Goal: Task Accomplishment & Management: Complete application form

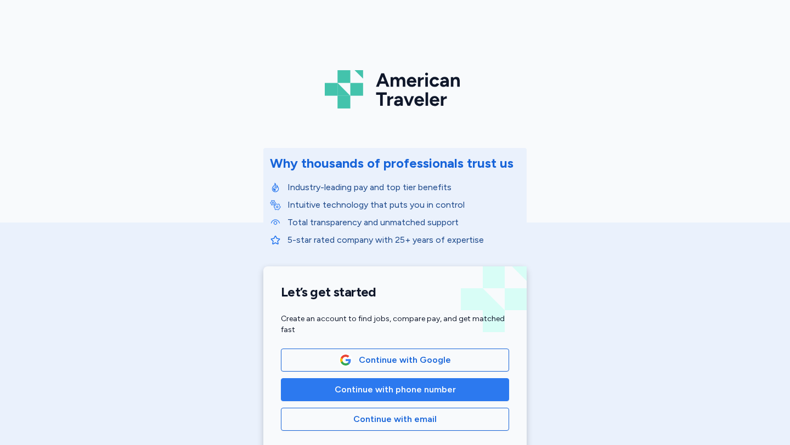
click at [372, 391] on span "Continue with phone number" at bounding box center [395, 389] width 121 height 13
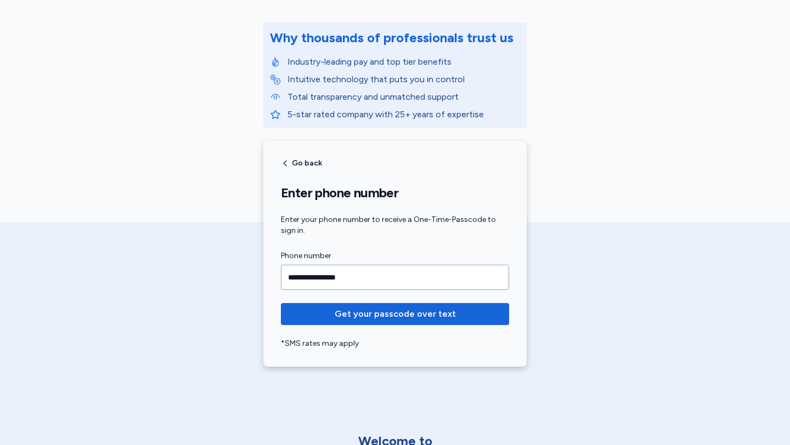
scroll to position [133, 0]
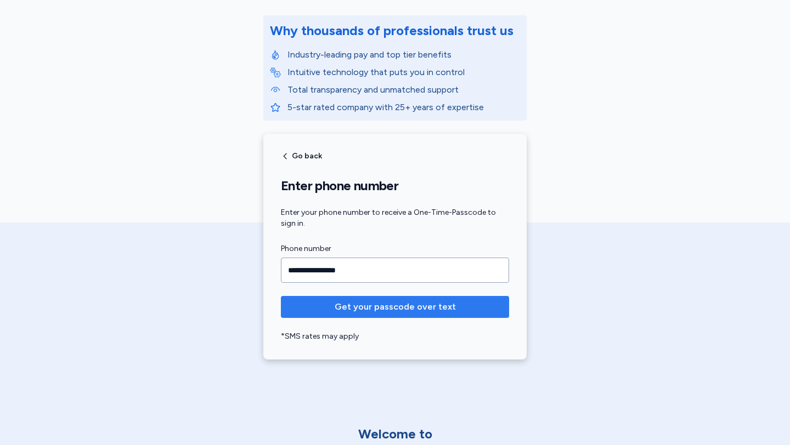
type input "**********"
click at [301, 311] on span "Get your passcode over text" at bounding box center [395, 307] width 211 height 13
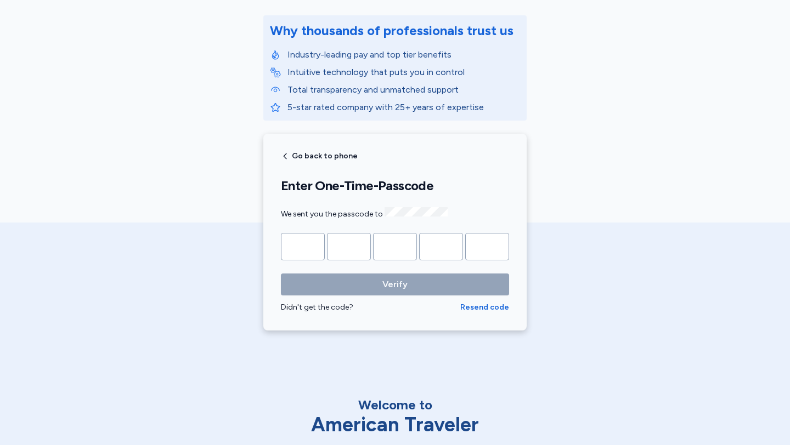
type input "*"
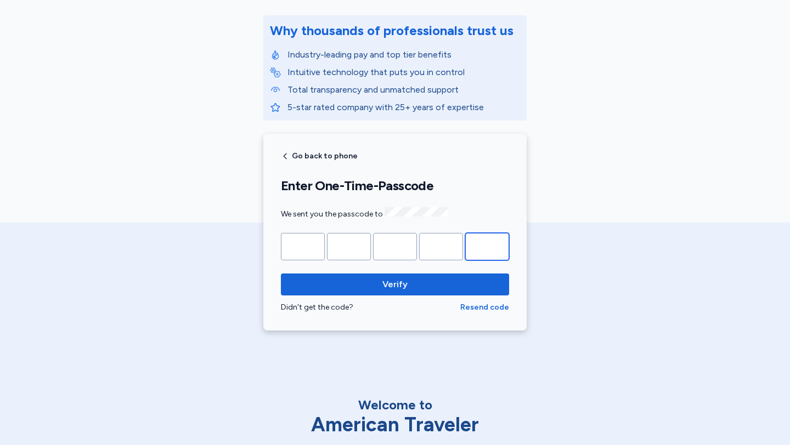
type input "*"
click at [281, 274] on button "Verify" at bounding box center [395, 285] width 228 height 22
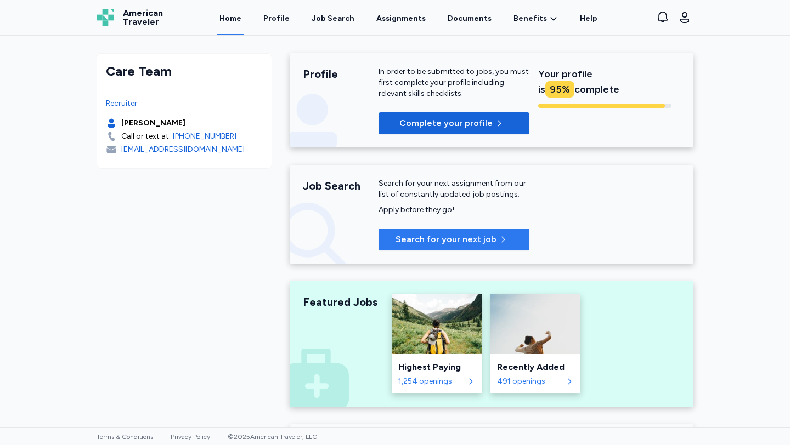
click at [494, 242] on span "Search for your next job" at bounding box center [453, 239] width 133 height 13
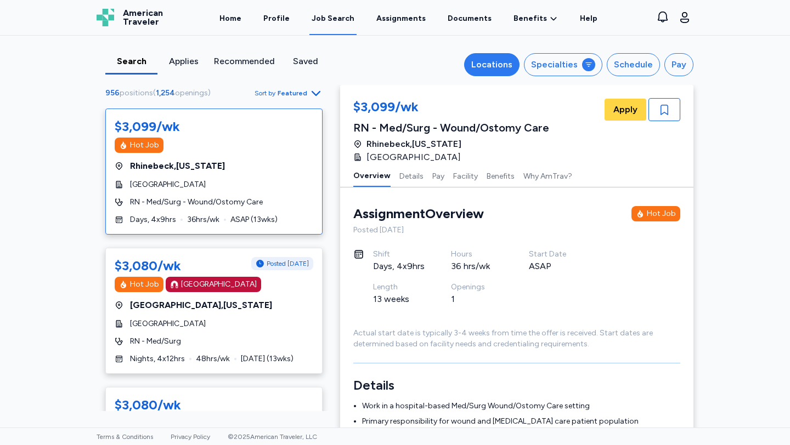
click at [496, 68] on div "Locations" at bounding box center [491, 64] width 41 height 13
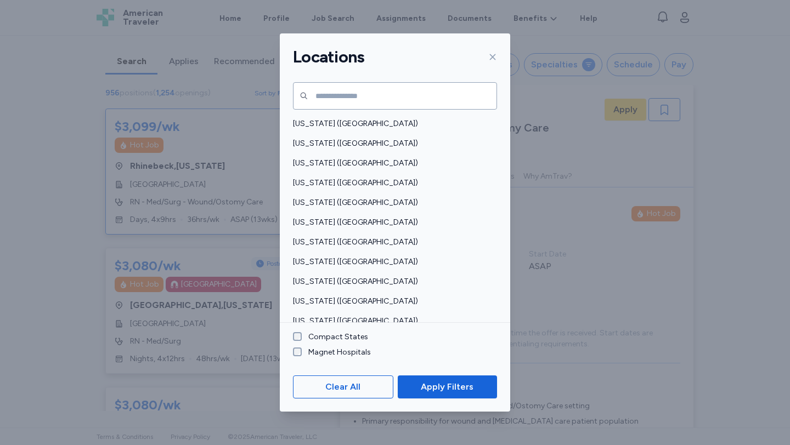
click at [327, 334] on label "Compact States" at bounding box center [335, 337] width 66 height 11
click at [453, 382] on span "Apply Filters" at bounding box center [447, 387] width 53 height 13
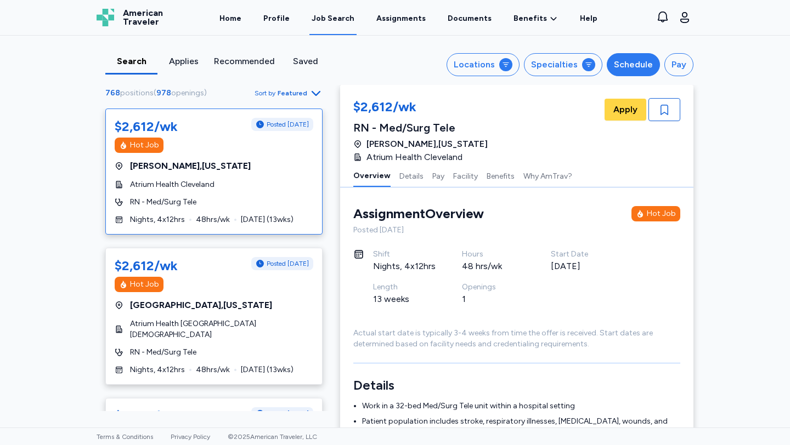
click at [641, 69] on div "Schedule" at bounding box center [633, 64] width 39 height 13
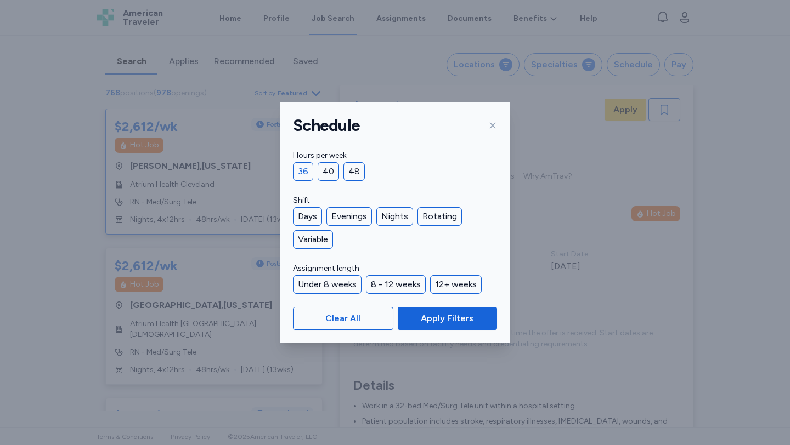
click at [310, 176] on div "36" at bounding box center [303, 171] width 20 height 19
click at [471, 321] on span "Apply Filters" at bounding box center [447, 318] width 53 height 13
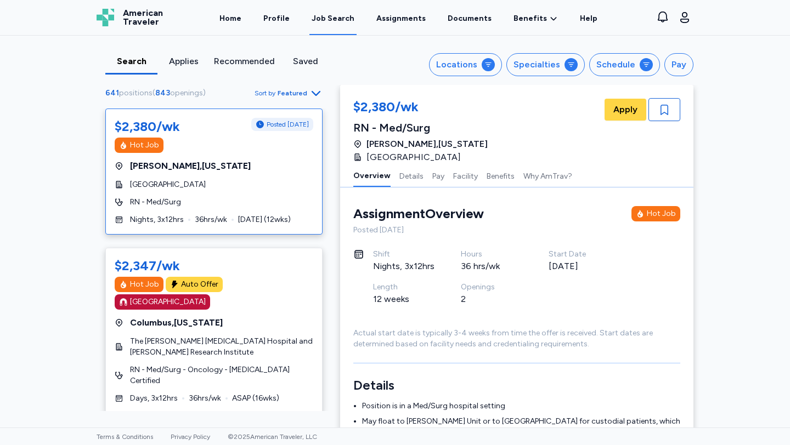
scroll to position [1, 0]
click at [303, 90] on span "Featured" at bounding box center [293, 93] width 30 height 9
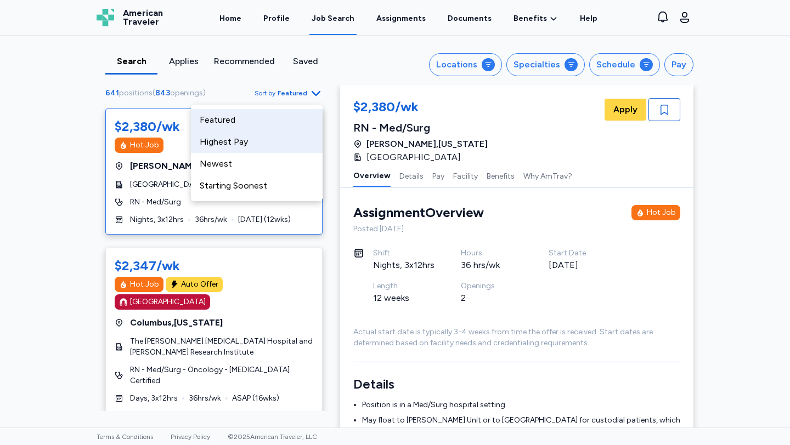
click at [255, 144] on div "Highest Pay" at bounding box center [257, 142] width 132 height 22
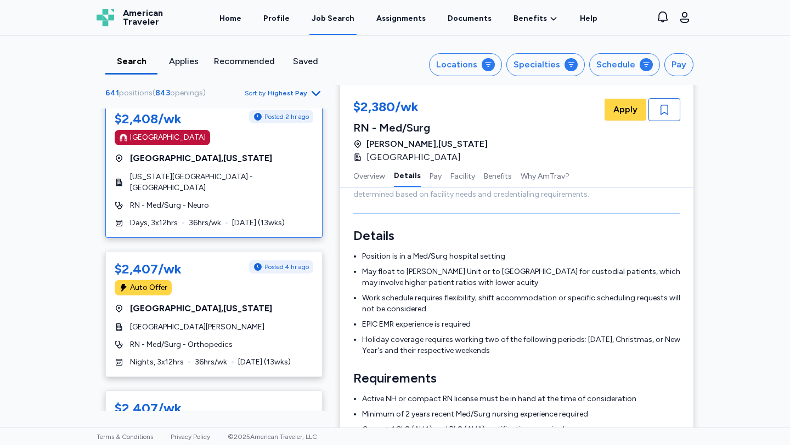
scroll to position [5002, 0]
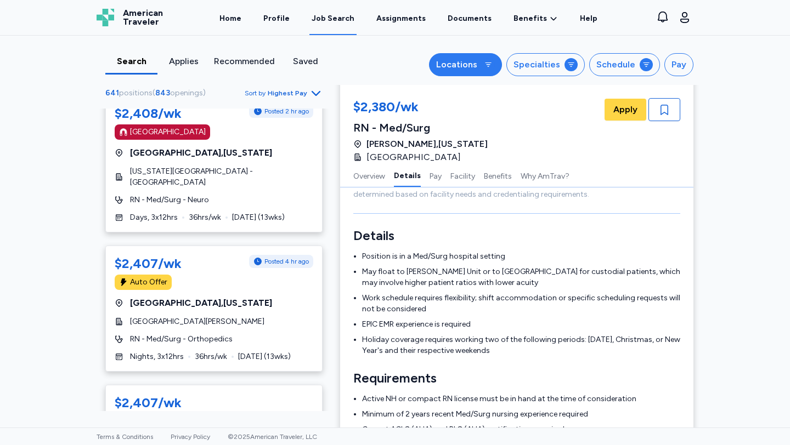
click at [492, 60] on icon "button" at bounding box center [488, 64] width 9 height 9
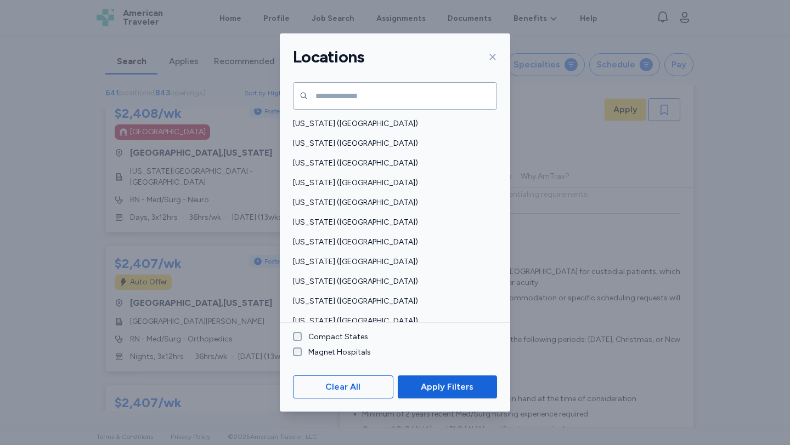
click at [343, 339] on label "Compact States" at bounding box center [335, 337] width 66 height 11
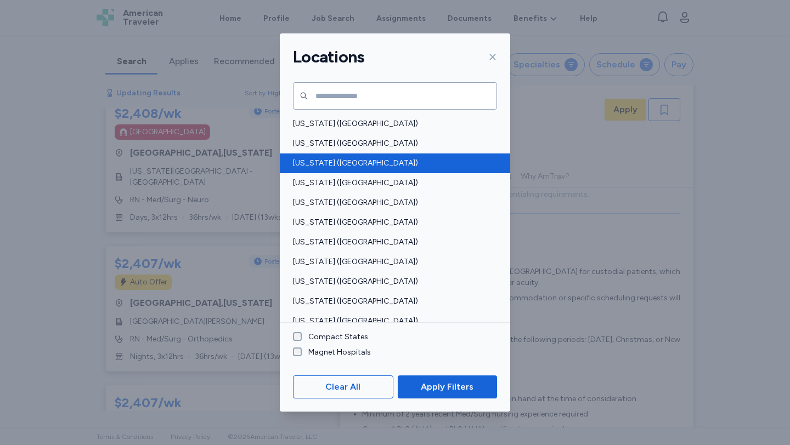
click at [309, 160] on span "[US_STATE] ([GEOGRAPHIC_DATA])" at bounding box center [391, 163] width 197 height 11
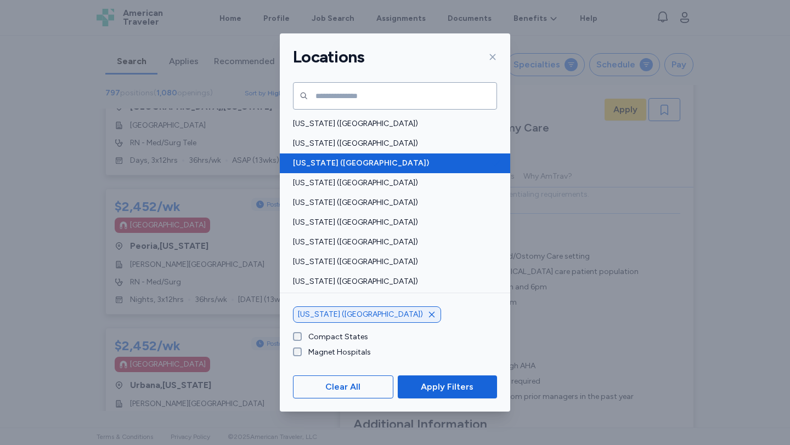
scroll to position [1, 0]
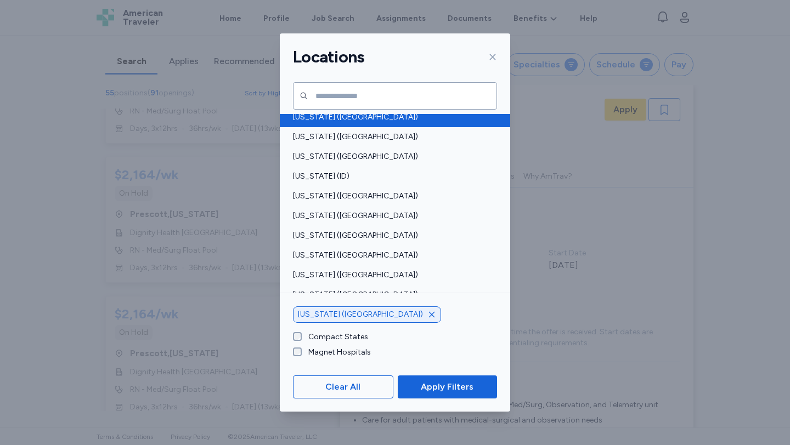
scroll to position [187, 0]
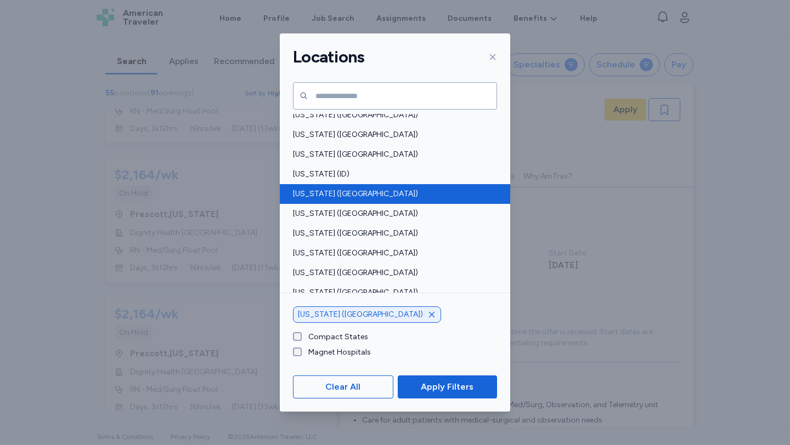
click at [340, 197] on span "[US_STATE] ([GEOGRAPHIC_DATA])" at bounding box center [391, 194] width 197 height 11
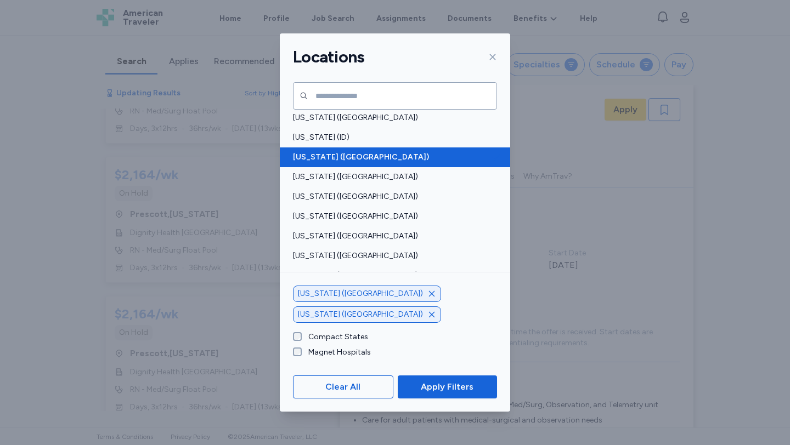
scroll to position [227, 0]
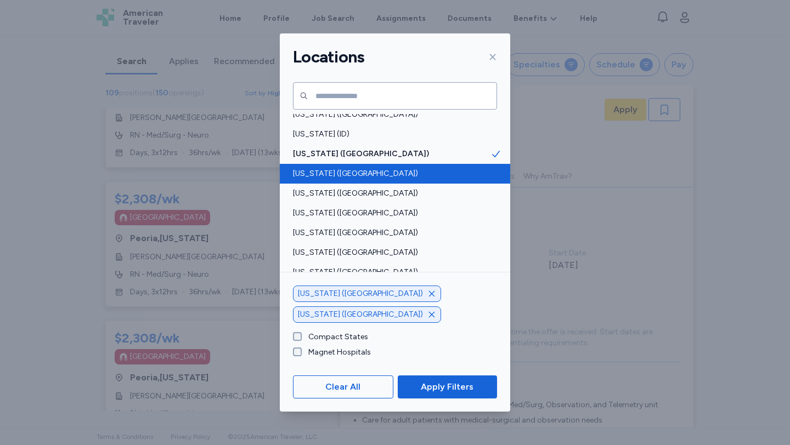
click at [329, 180] on div "[US_STATE] ([GEOGRAPHIC_DATA])" at bounding box center [395, 174] width 230 height 20
click at [390, 172] on span "[US_STATE] ([GEOGRAPHIC_DATA])" at bounding box center [391, 173] width 197 height 11
click at [409, 175] on span "[US_STATE] ([GEOGRAPHIC_DATA])" at bounding box center [391, 173] width 197 height 11
click at [313, 177] on span "[US_STATE] ([GEOGRAPHIC_DATA])" at bounding box center [391, 173] width 197 height 11
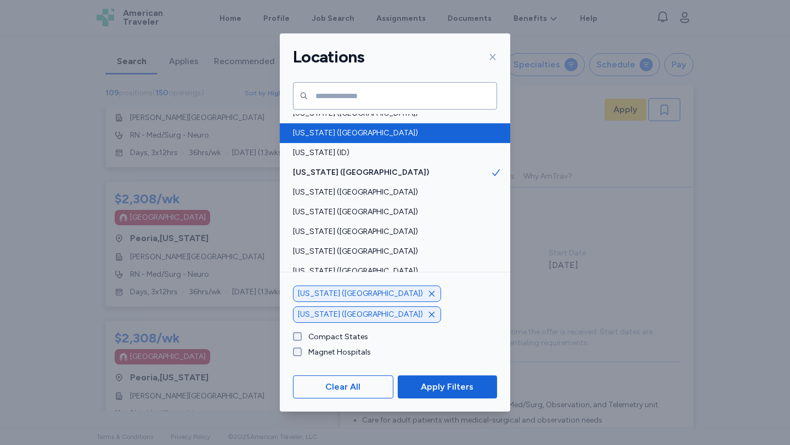
scroll to position [227, 0]
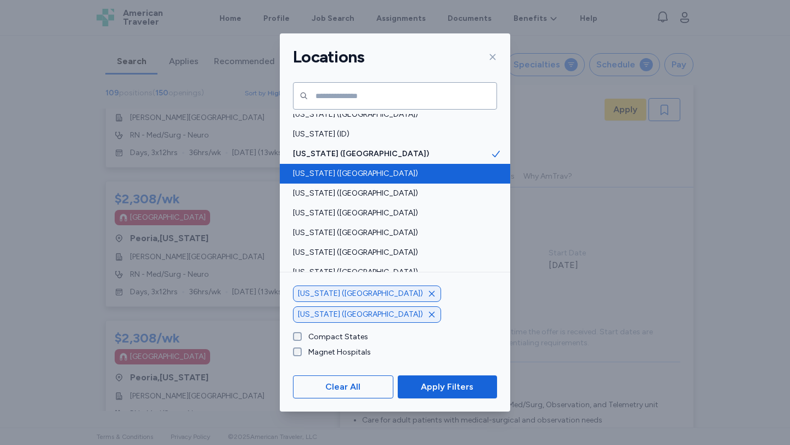
click at [315, 176] on span "[US_STATE] ([GEOGRAPHIC_DATA])" at bounding box center [391, 173] width 197 height 11
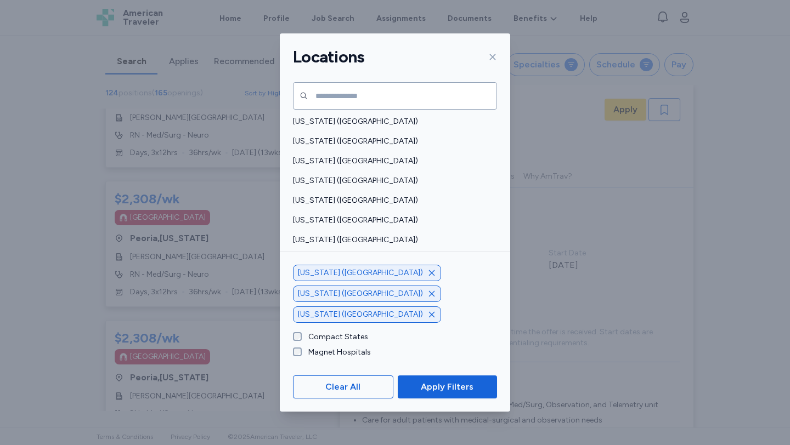
scroll to position [477, 0]
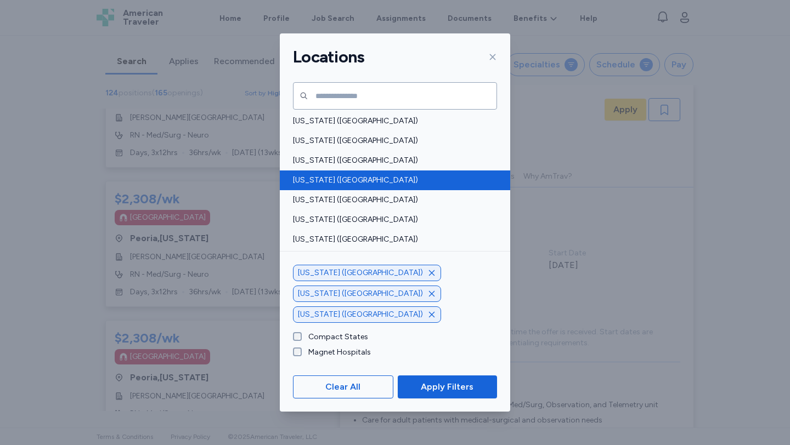
click at [309, 178] on span "[US_STATE] ([GEOGRAPHIC_DATA])" at bounding box center [391, 180] width 197 height 11
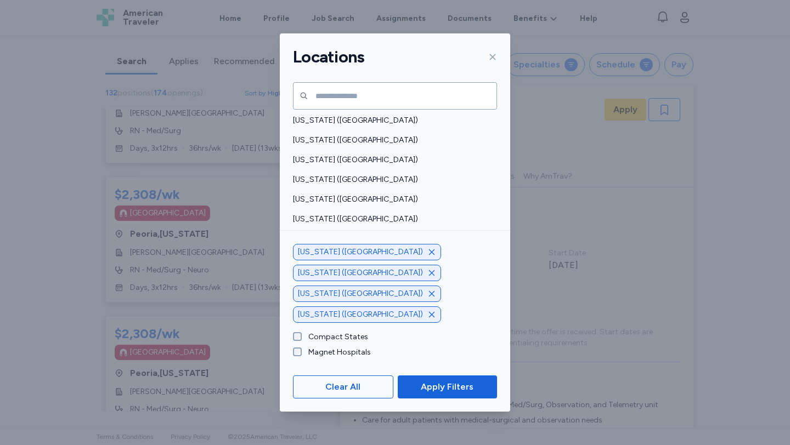
scroll to position [637, 0]
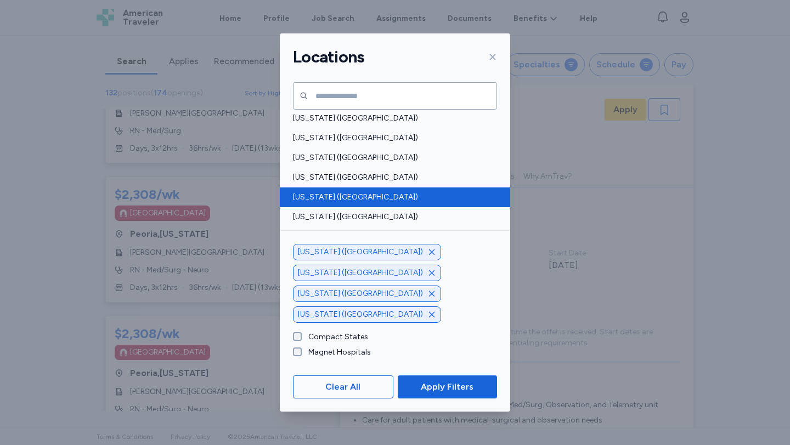
click at [319, 200] on span "[US_STATE] ([GEOGRAPHIC_DATA])" at bounding box center [391, 197] width 197 height 11
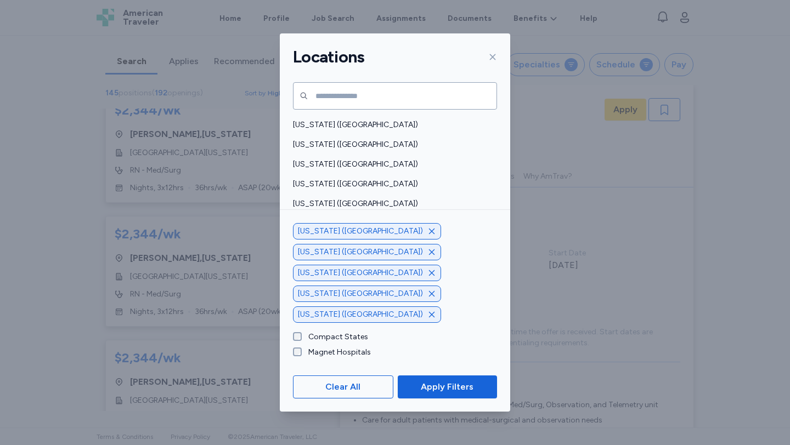
scroll to position [849, 0]
click at [458, 384] on span "Apply Filters" at bounding box center [447, 387] width 53 height 13
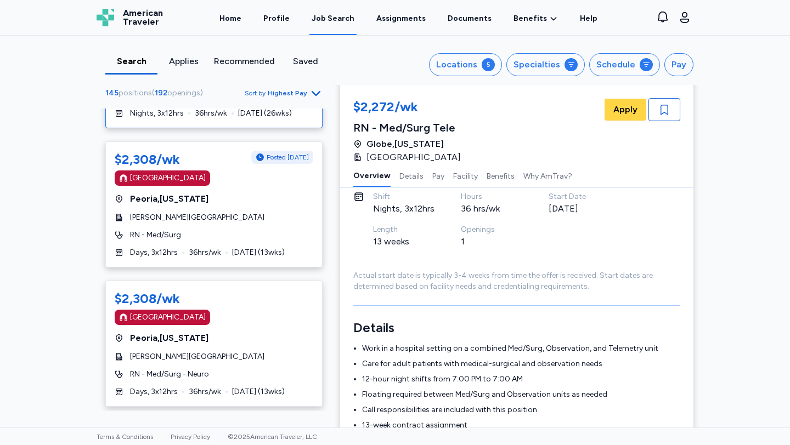
scroll to position [5584, 0]
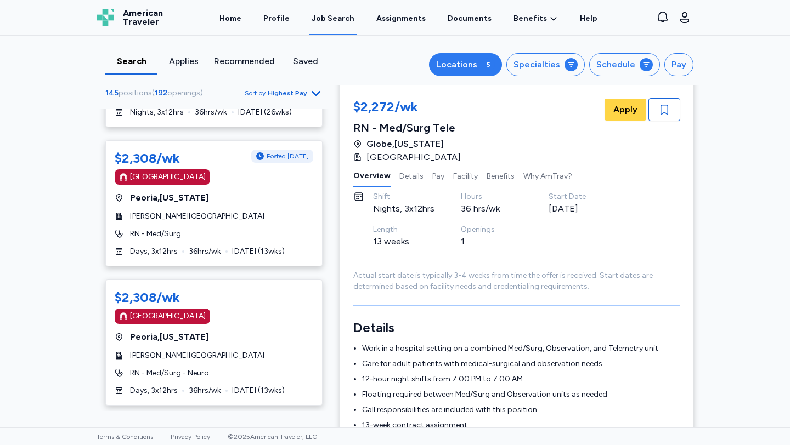
click at [460, 58] on div "Locations" at bounding box center [456, 64] width 41 height 13
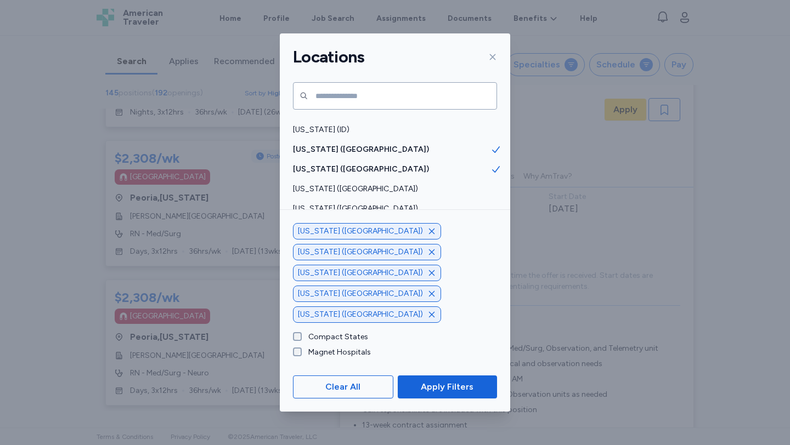
scroll to position [233, 0]
click at [429, 234] on icon "button" at bounding box center [431, 231] width 5 height 5
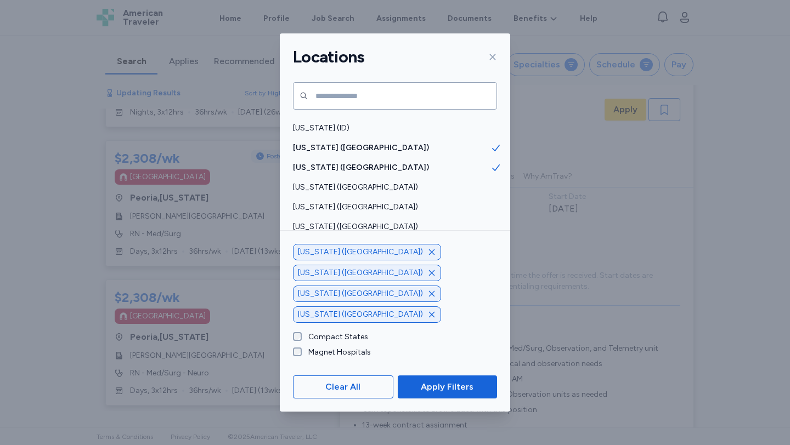
click at [427, 257] on icon "button" at bounding box center [431, 252] width 9 height 9
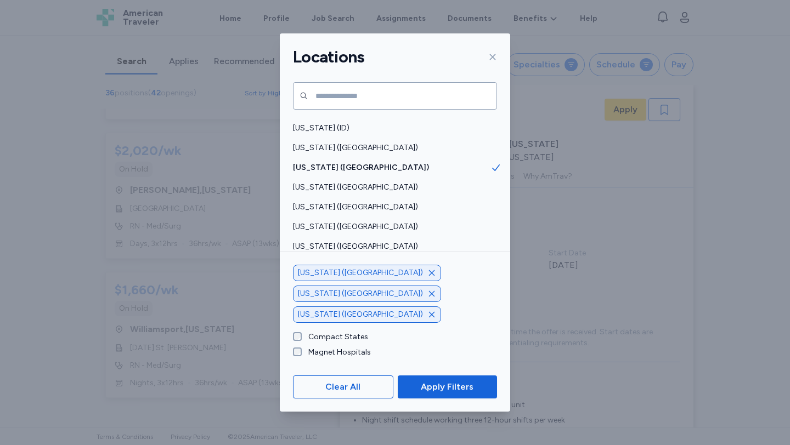
click at [429, 276] on icon "button" at bounding box center [431, 272] width 5 height 5
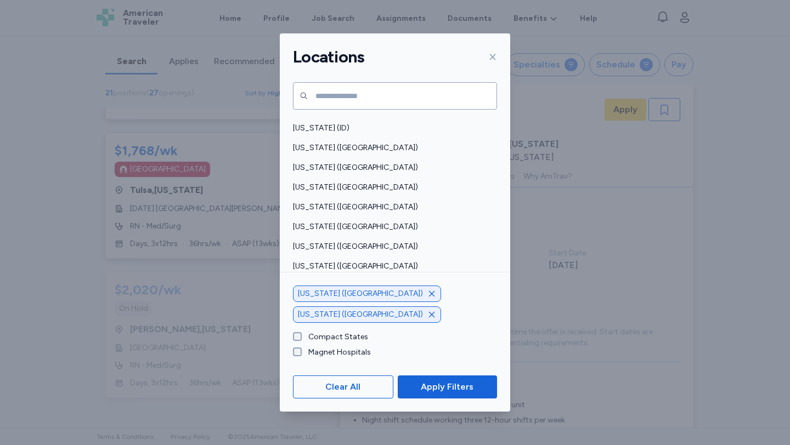
scroll to position [2395, 0]
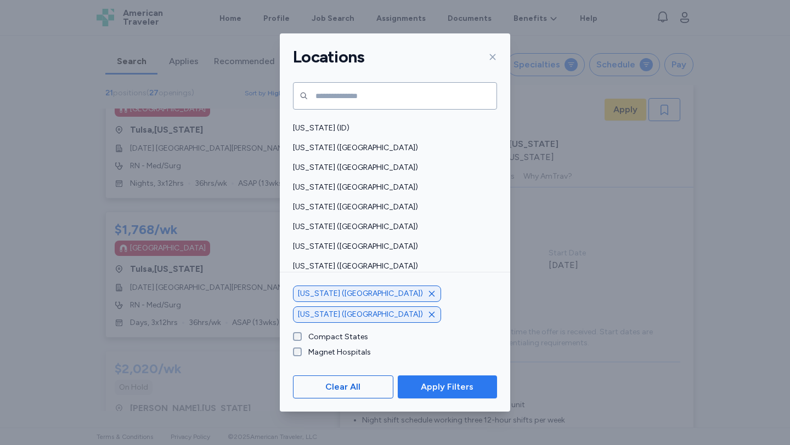
click at [449, 386] on span "Apply Filters" at bounding box center [447, 387] width 53 height 13
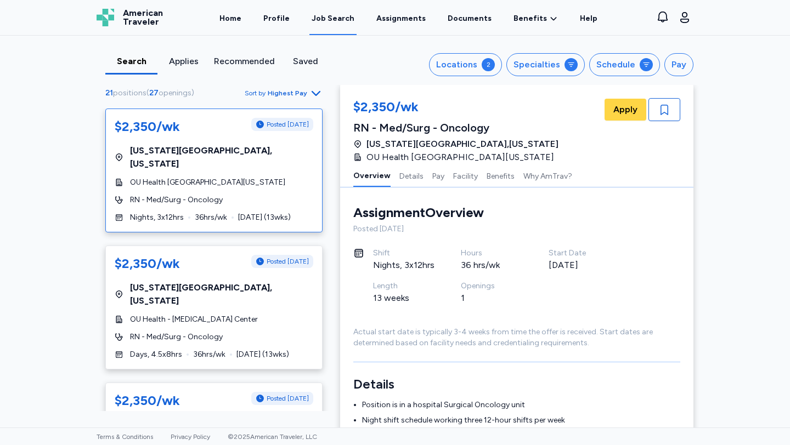
scroll to position [0, 0]
click at [217, 177] on span "OU Health [GEOGRAPHIC_DATA][US_STATE]" at bounding box center [207, 182] width 155 height 11
click at [460, 18] on link "Documents" at bounding box center [469, 18] width 48 height 34
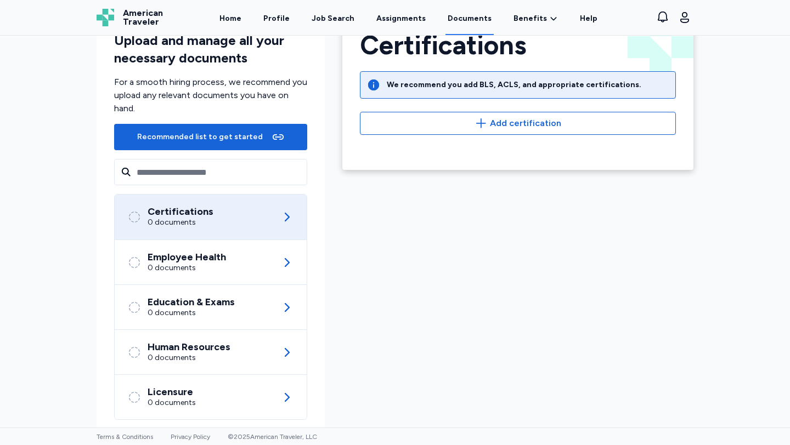
scroll to position [36, 0]
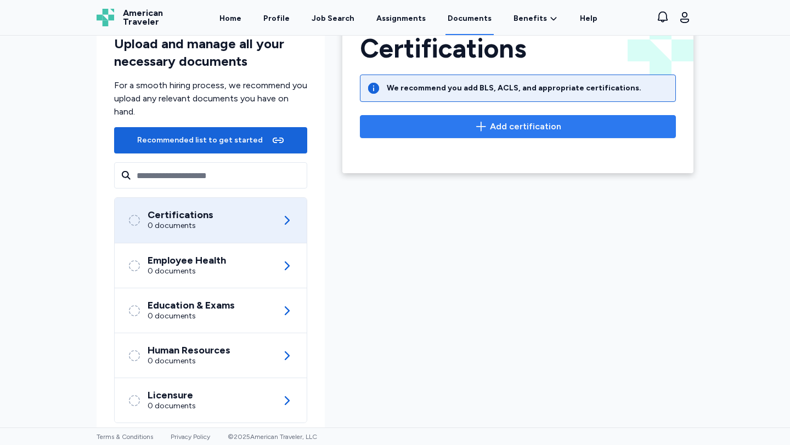
click at [522, 130] on span "Add certification" at bounding box center [525, 126] width 71 height 13
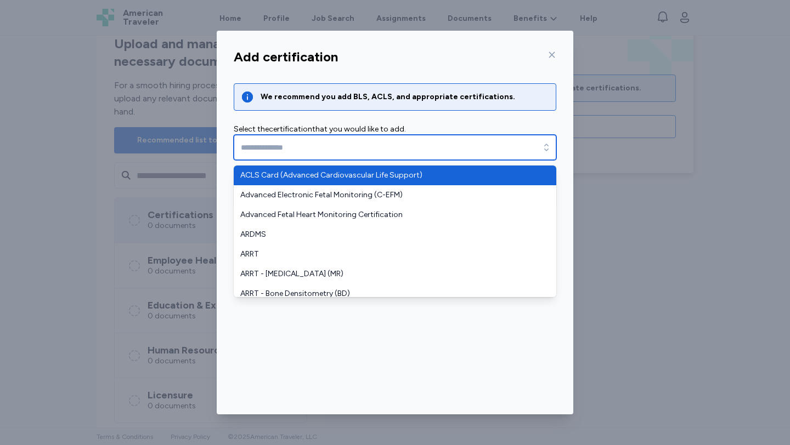
click at [340, 157] on input "text" at bounding box center [395, 147] width 323 height 25
type input "**********"
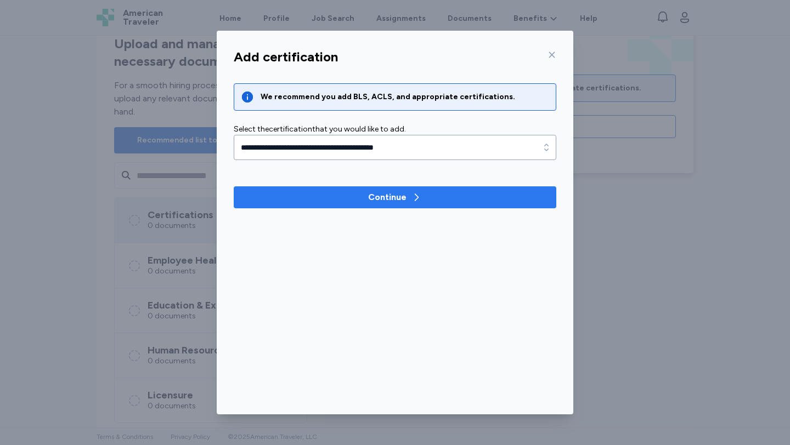
click at [335, 199] on span "Continue" at bounding box center [394, 197] width 305 height 13
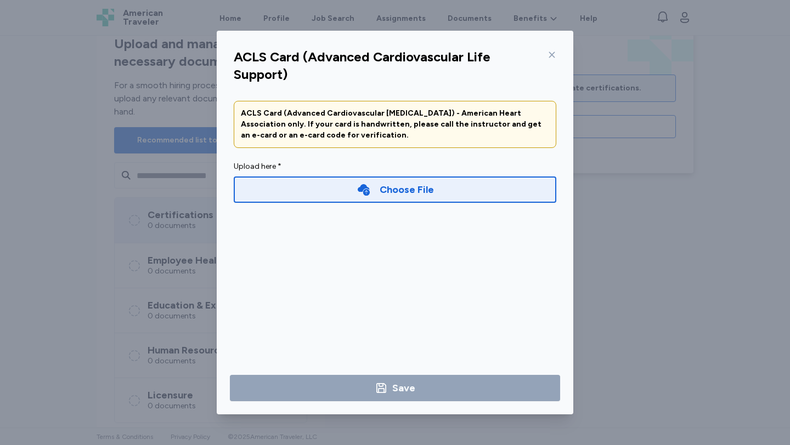
click at [342, 194] on div "Choose File" at bounding box center [395, 190] width 323 height 26
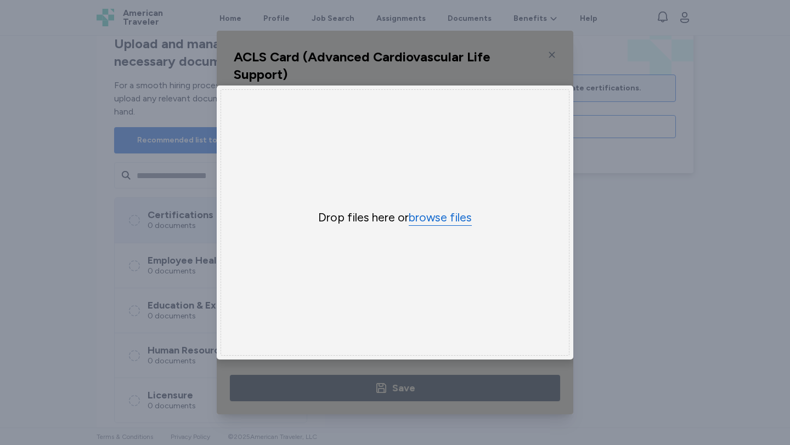
click at [446, 219] on button "browse files" at bounding box center [440, 218] width 63 height 16
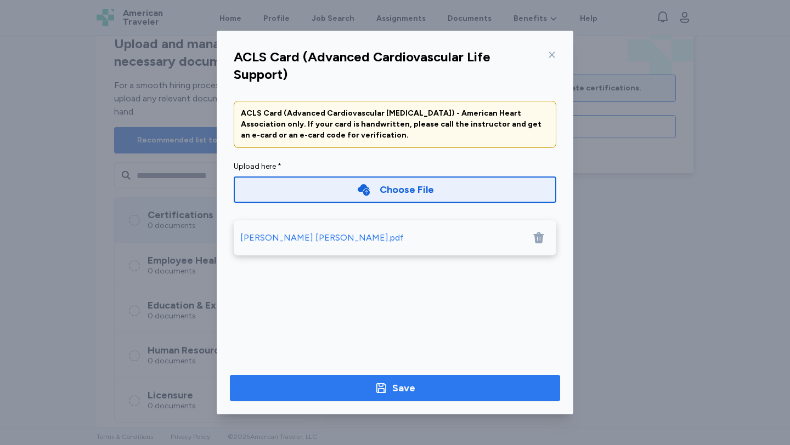
click at [338, 389] on span "Save" at bounding box center [395, 388] width 313 height 15
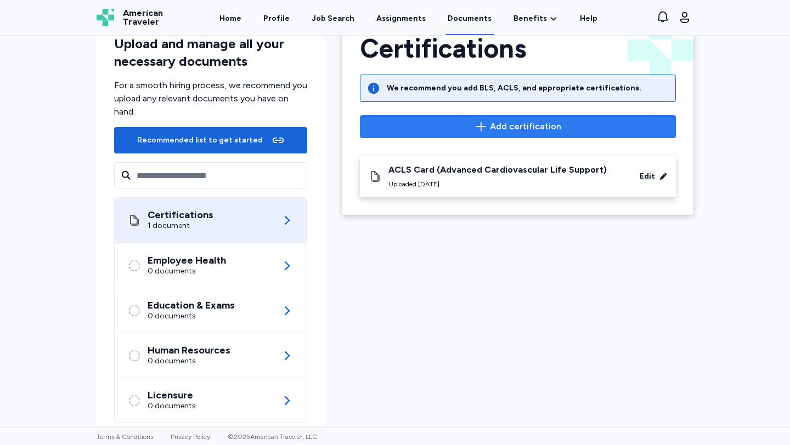
click at [482, 131] on icon "button" at bounding box center [481, 126] width 13 height 13
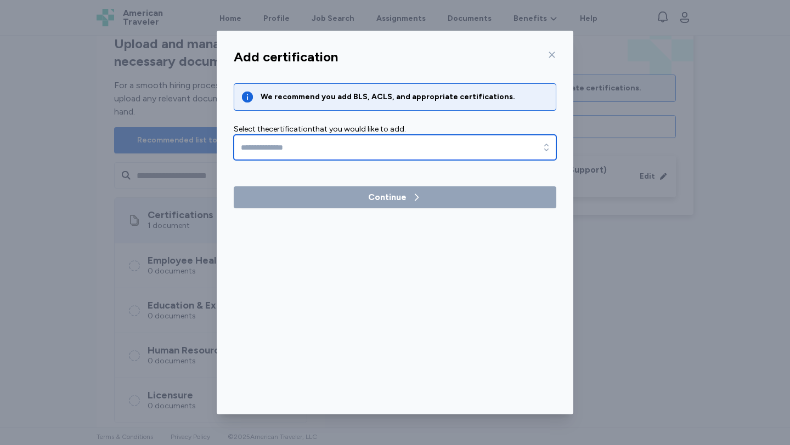
click at [321, 138] on input "text" at bounding box center [395, 147] width 323 height 25
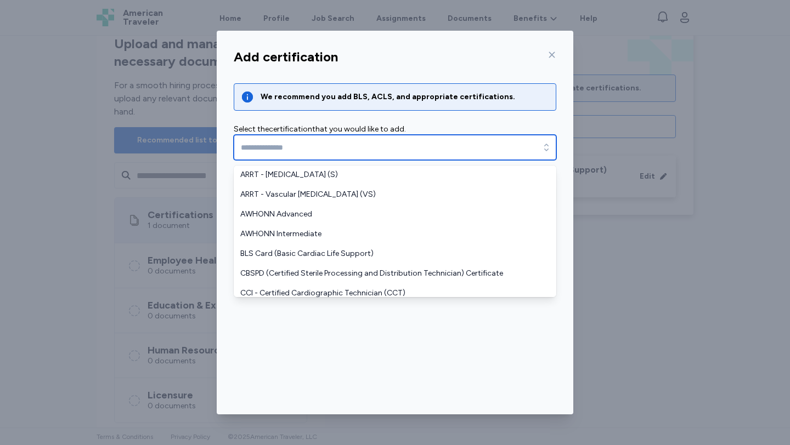
scroll to position [285, 0]
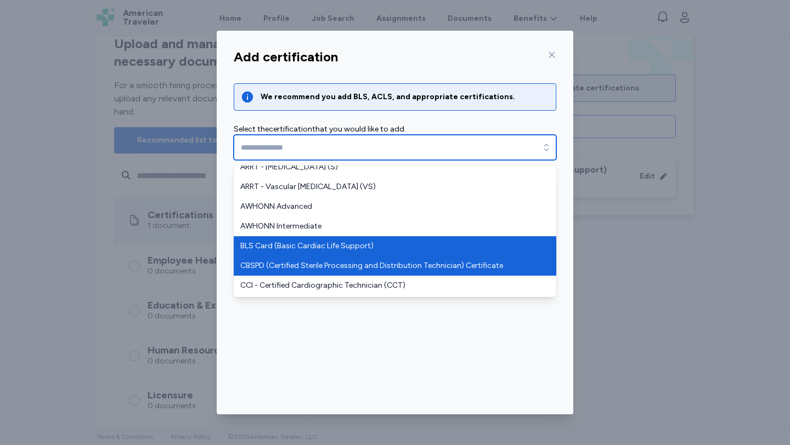
type input "**********"
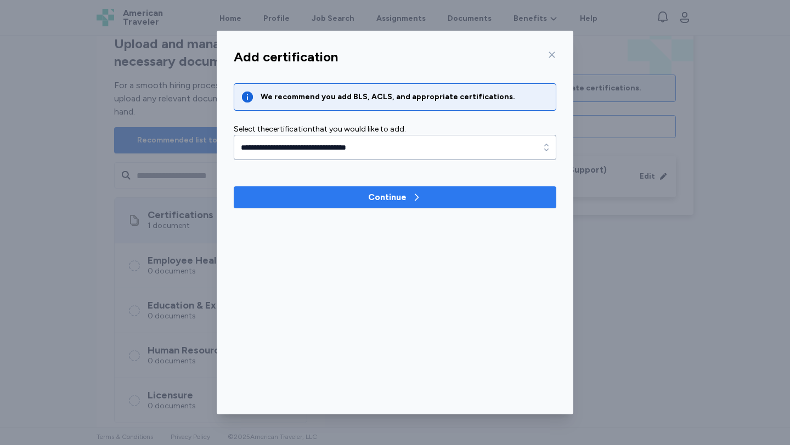
click at [352, 199] on span "Continue" at bounding box center [394, 197] width 305 height 13
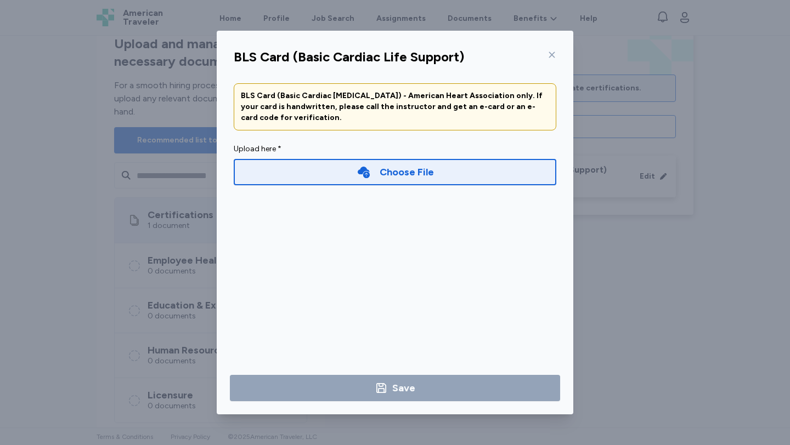
click at [346, 171] on div "Choose File" at bounding box center [395, 172] width 323 height 26
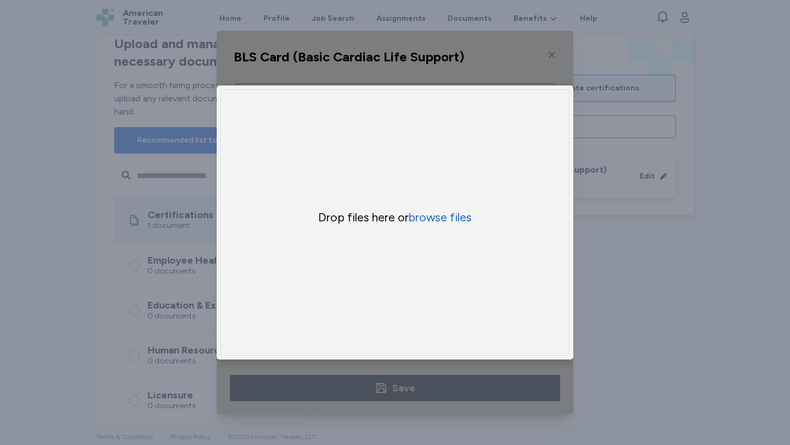
click at [435, 227] on div "Drop files here or browse files" at bounding box center [395, 222] width 349 height 267
click at [435, 216] on button "browse files" at bounding box center [440, 218] width 63 height 16
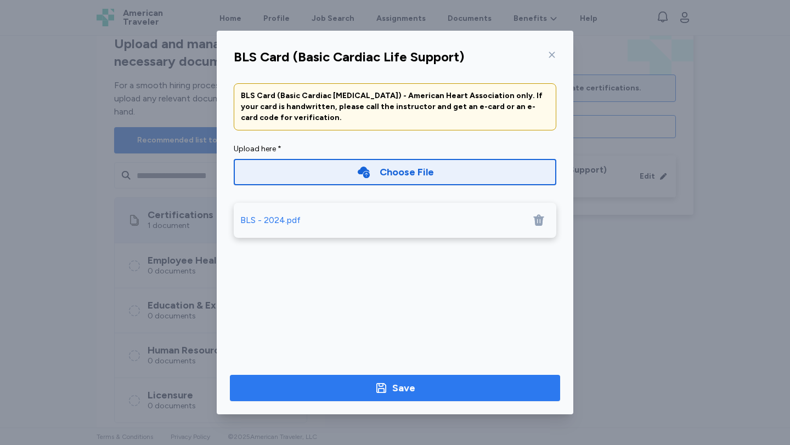
click at [449, 380] on button "Save" at bounding box center [395, 388] width 330 height 26
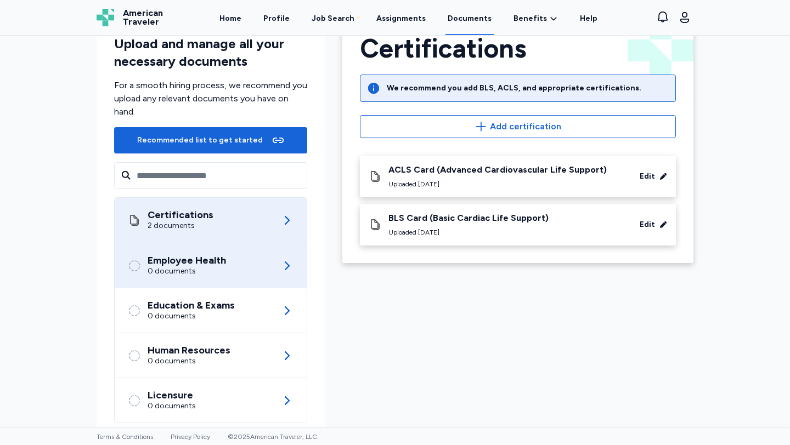
scroll to position [58, 0]
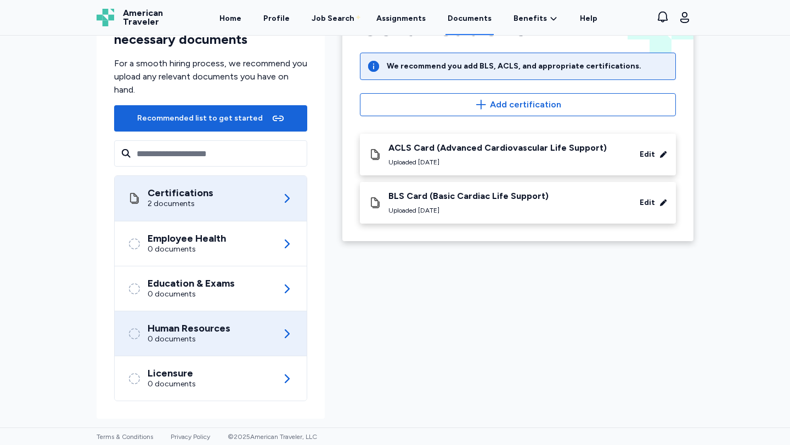
click at [206, 327] on div "Human Resources" at bounding box center [189, 328] width 83 height 11
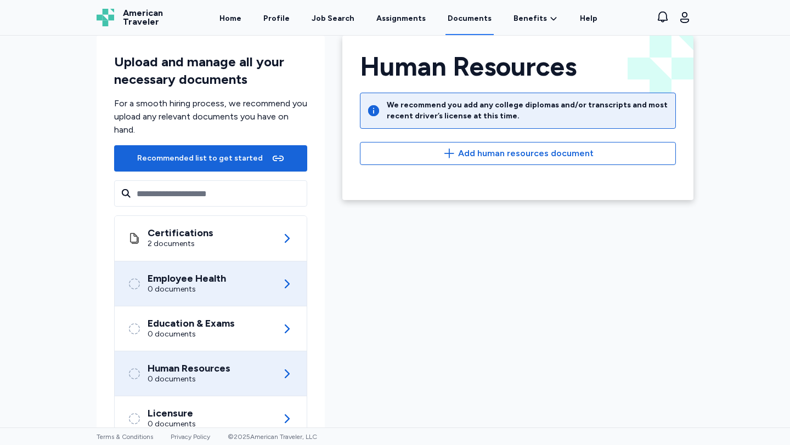
scroll to position [24, 0]
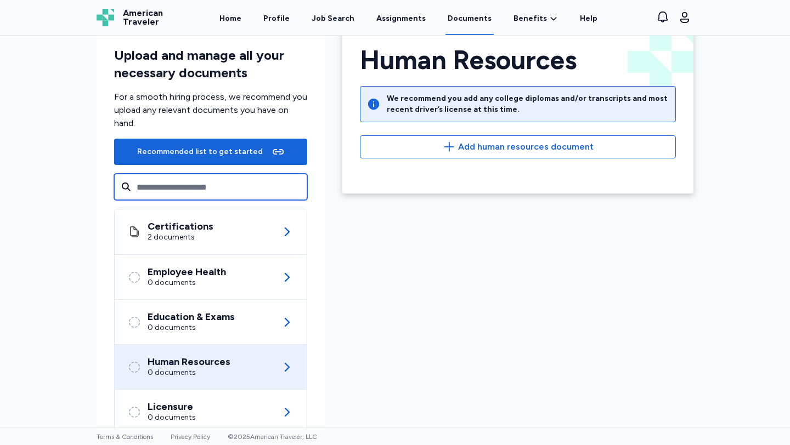
click at [192, 187] on input "text" at bounding box center [210, 187] width 193 height 26
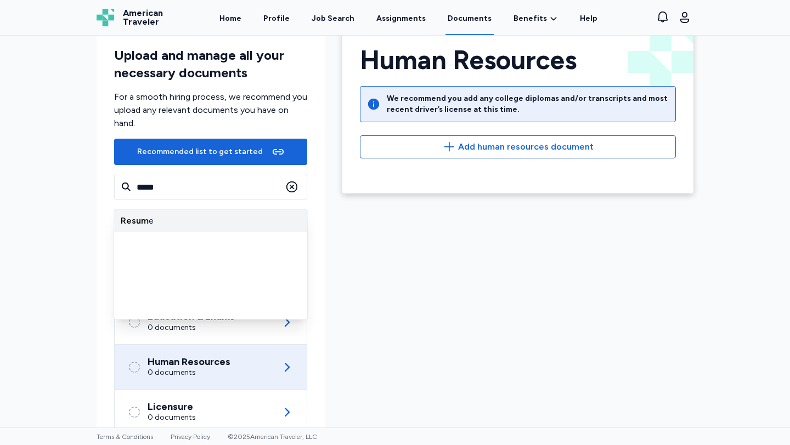
click at [158, 219] on div "Resum e" at bounding box center [210, 221] width 193 height 22
type input "******"
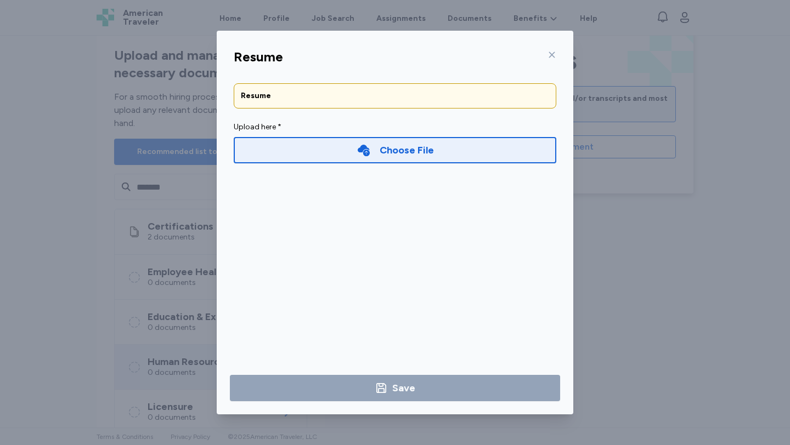
click at [391, 156] on div "Choose File" at bounding box center [407, 150] width 54 height 15
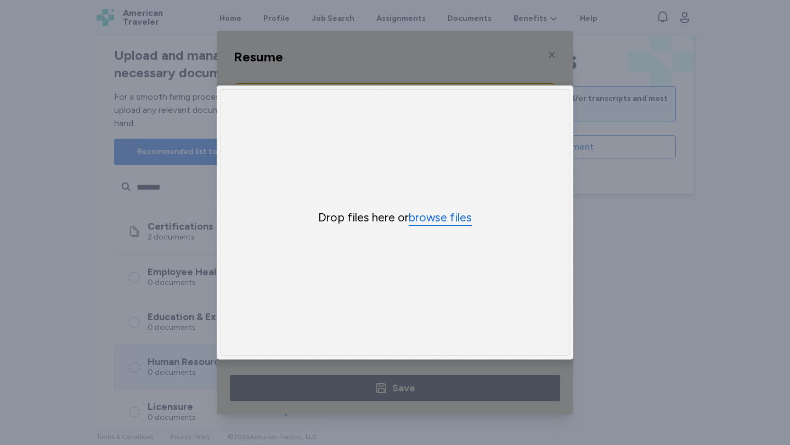
click at [459, 219] on button "browse files" at bounding box center [440, 218] width 63 height 16
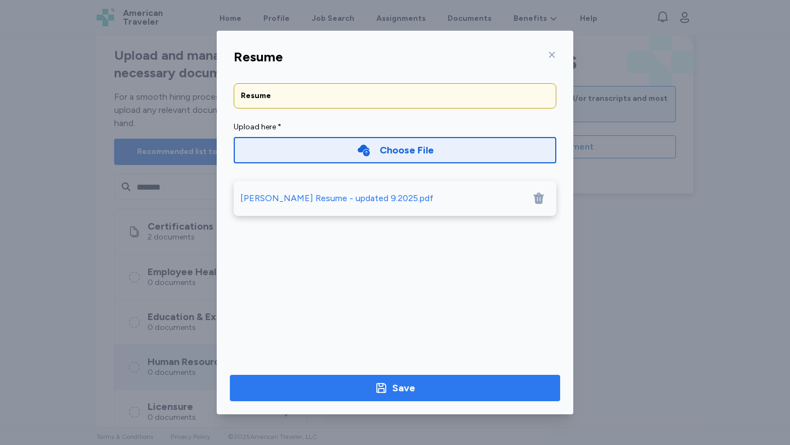
click at [304, 386] on span "Save" at bounding box center [395, 388] width 313 height 15
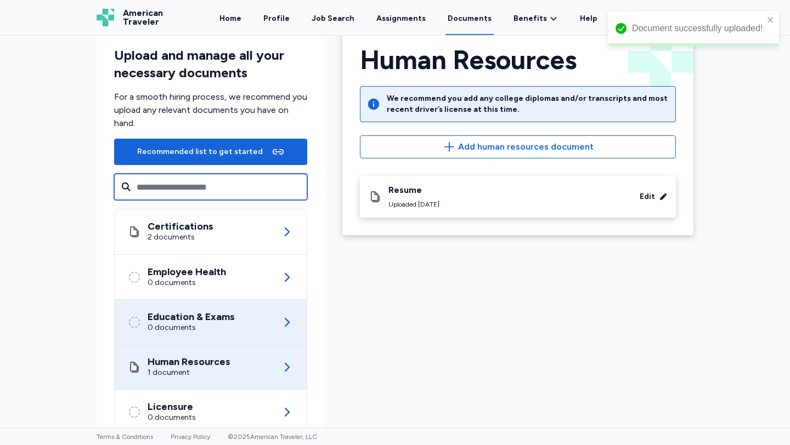
scroll to position [58, 0]
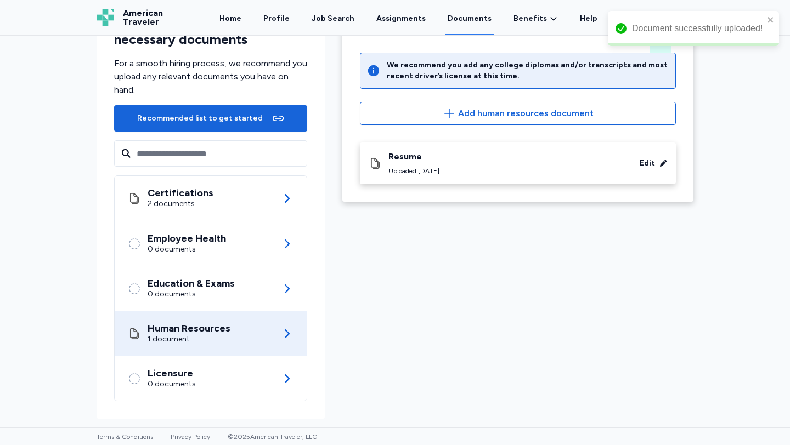
click at [170, 348] on div "Human Resources 1 document" at bounding box center [211, 334] width 166 height 44
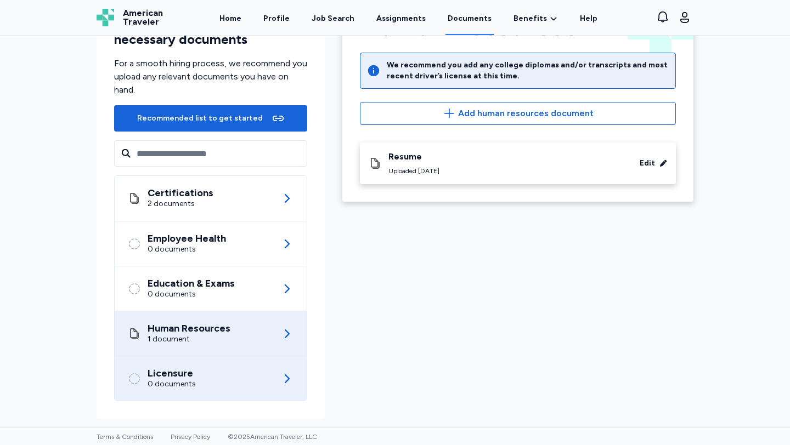
click at [188, 380] on div "0 documents" at bounding box center [172, 384] width 48 height 11
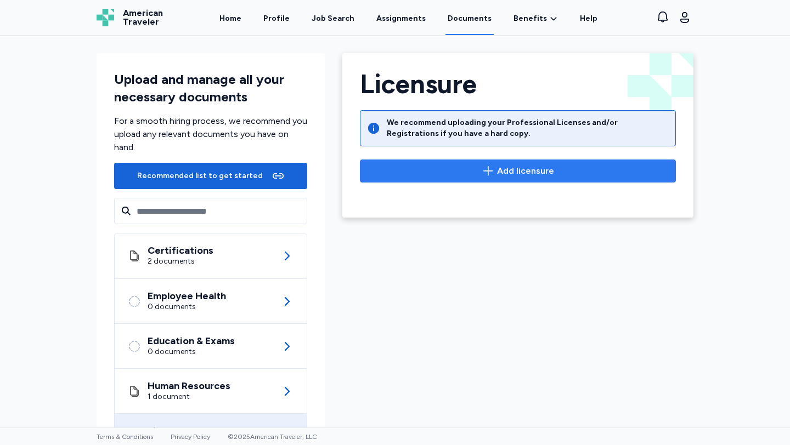
click at [513, 171] on span "Add licensure" at bounding box center [525, 171] width 57 height 13
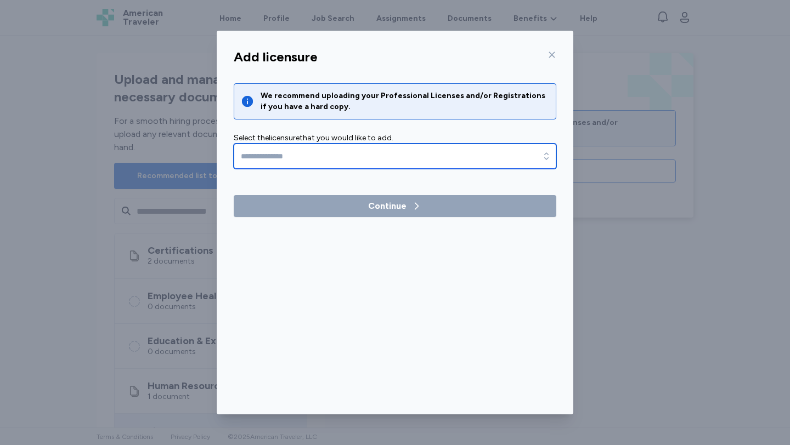
click at [315, 152] on input "text" at bounding box center [395, 156] width 323 height 25
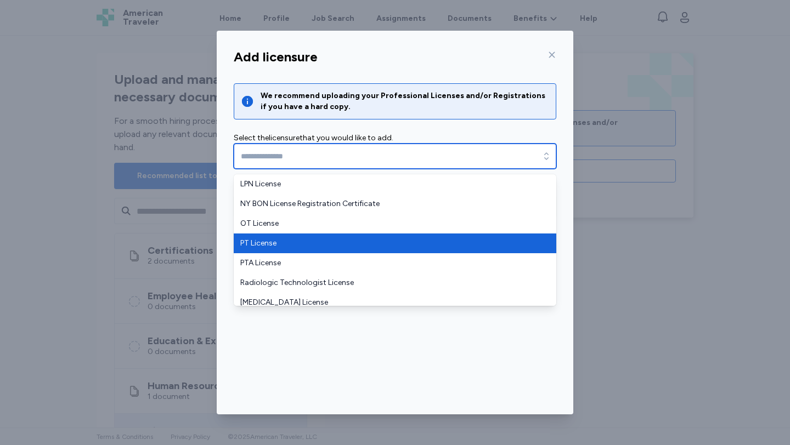
scroll to position [46, 0]
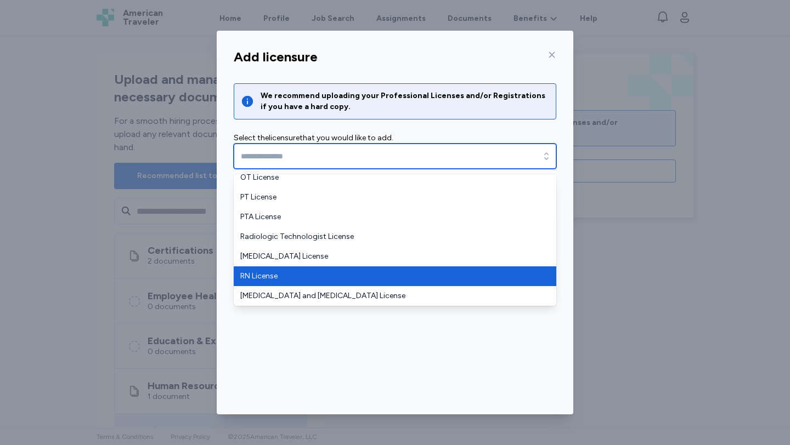
type input "**********"
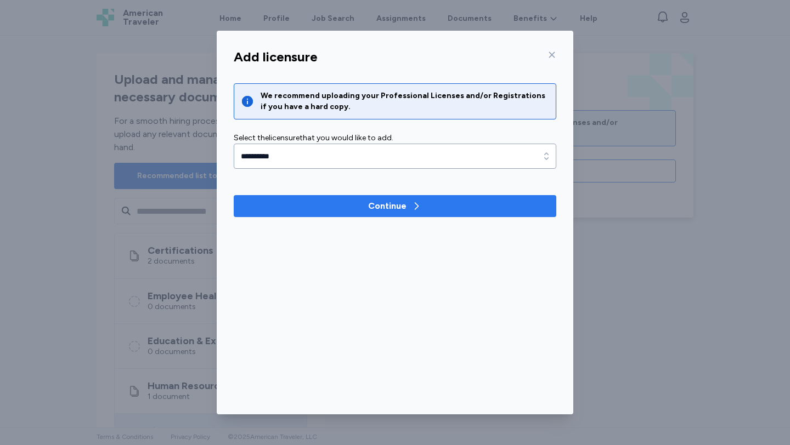
click at [331, 201] on span "Continue" at bounding box center [394, 206] width 305 height 13
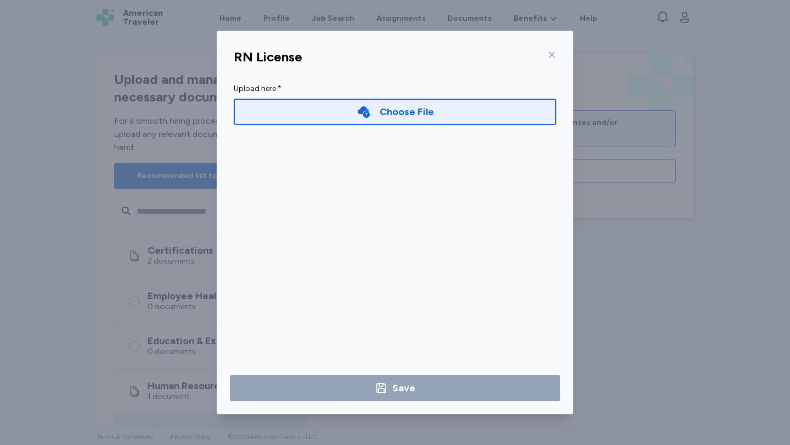
click at [404, 109] on div "Choose File" at bounding box center [407, 111] width 54 height 15
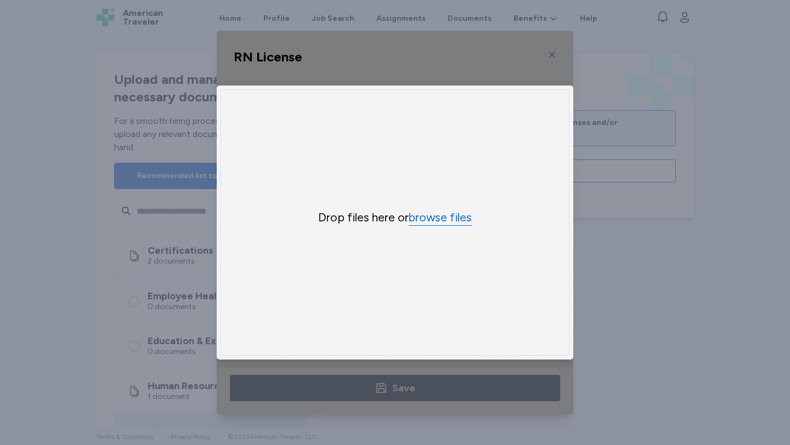
click at [447, 222] on button "browse files" at bounding box center [440, 218] width 63 height 16
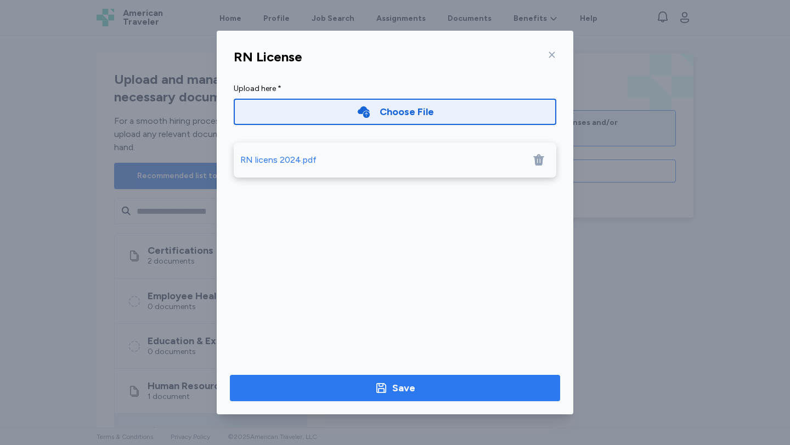
click at [349, 391] on span "Save" at bounding box center [395, 388] width 313 height 15
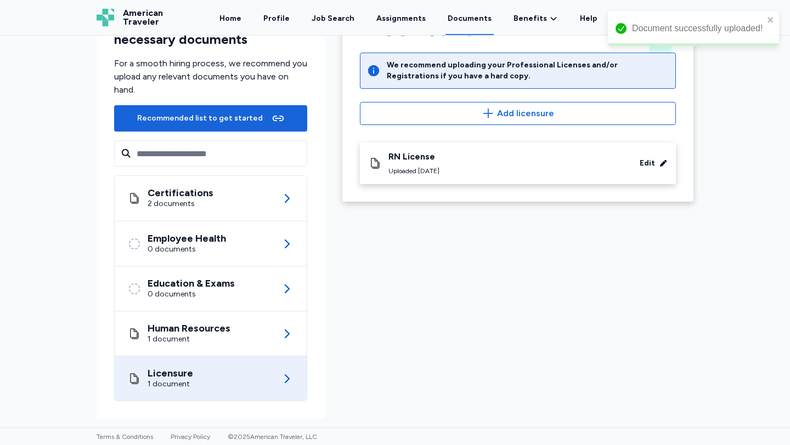
scroll to position [0, 0]
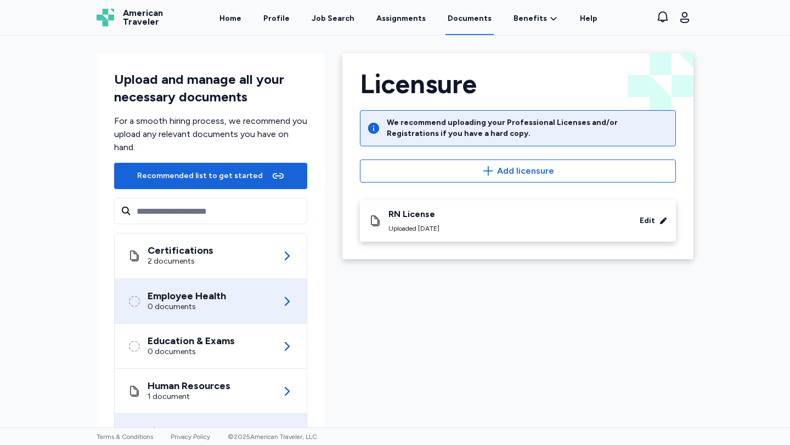
click at [184, 314] on div "Employee Health 0 documents" at bounding box center [211, 301] width 166 height 44
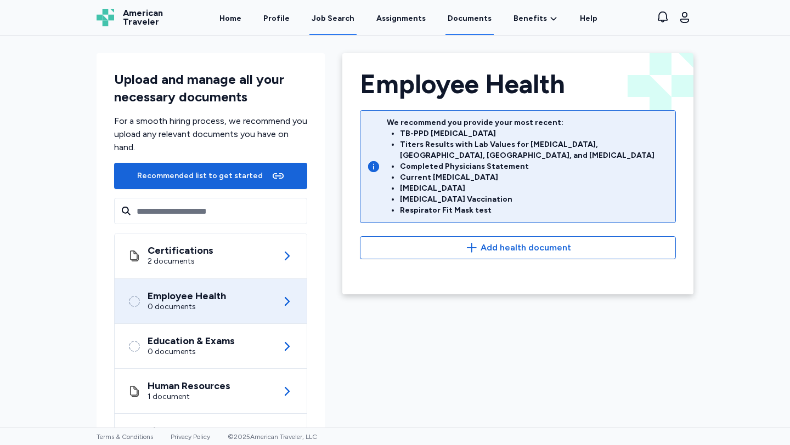
click at [336, 22] on div "Job Search" at bounding box center [333, 18] width 43 height 11
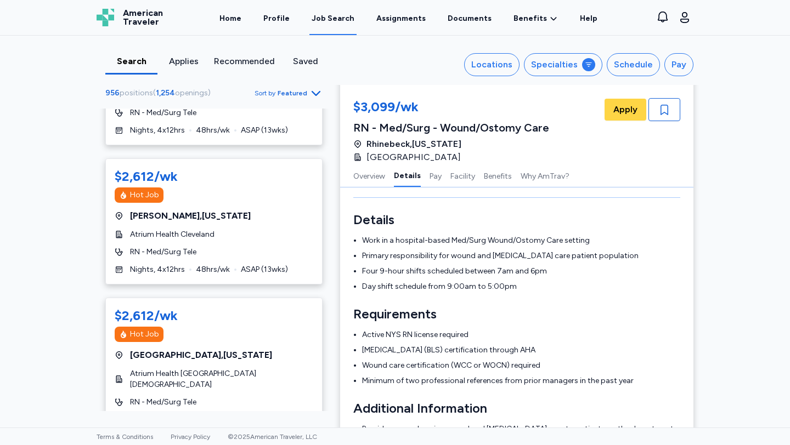
scroll to position [3111, 0]
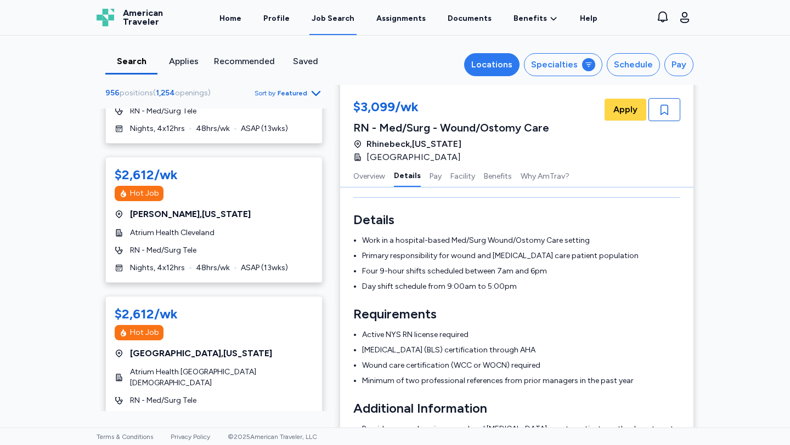
click at [481, 70] on div "Locations" at bounding box center [491, 64] width 41 height 13
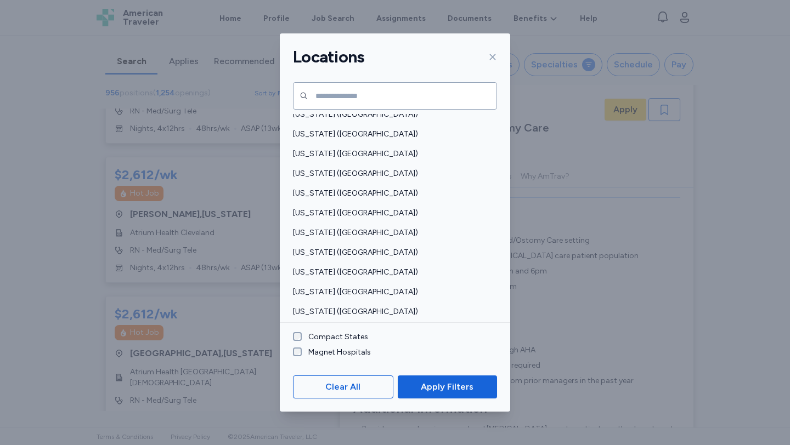
scroll to position [652, 0]
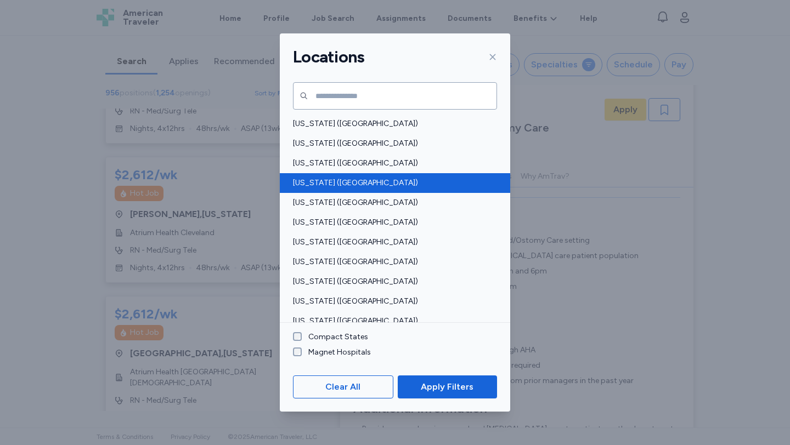
click at [329, 189] on div "[US_STATE] ([GEOGRAPHIC_DATA])" at bounding box center [395, 183] width 230 height 20
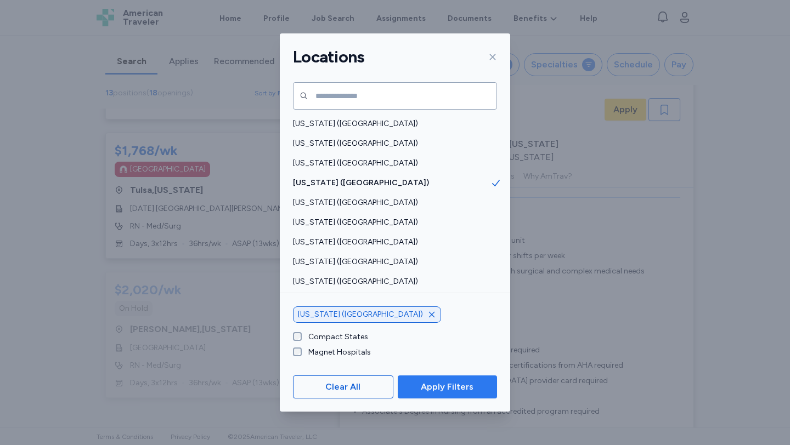
click at [443, 387] on span "Apply Filters" at bounding box center [447, 387] width 53 height 13
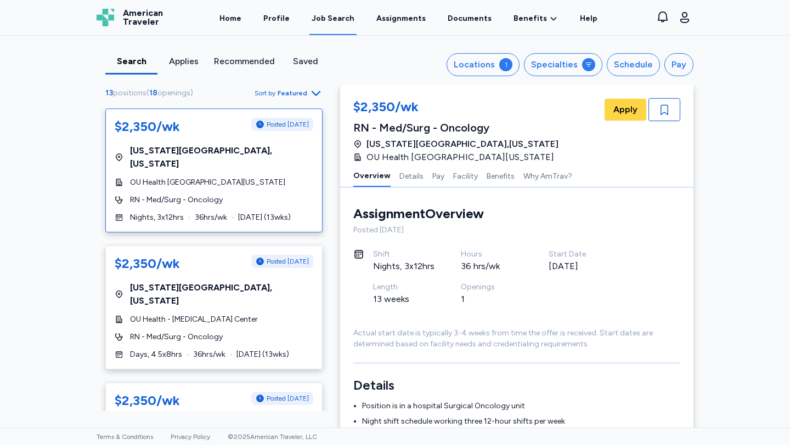
click at [207, 195] on span "RN - Med/Surg - Oncology" at bounding box center [176, 200] width 93 height 11
click at [622, 106] on span "Apply" at bounding box center [625, 109] width 24 height 13
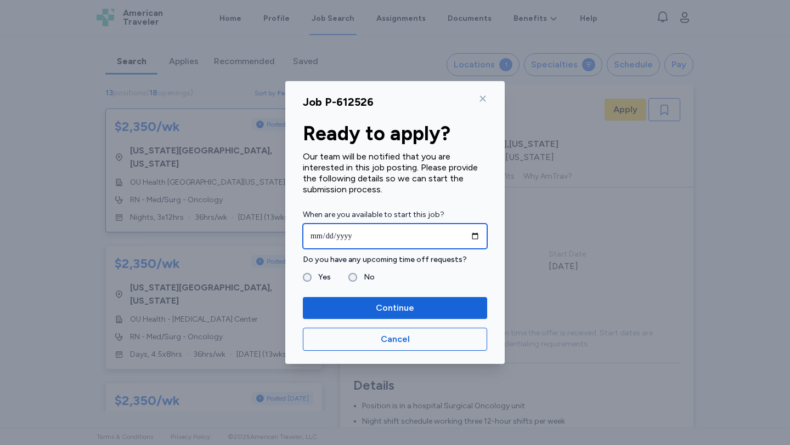
click at [479, 237] on input "date" at bounding box center [395, 236] width 184 height 25
type input "**********"
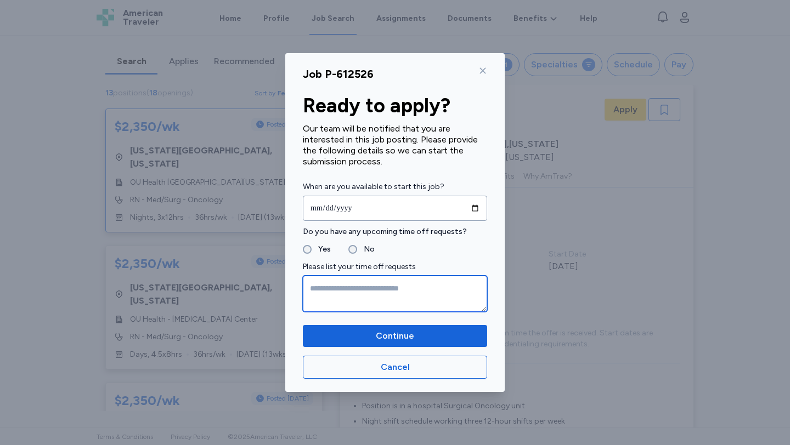
click at [352, 288] on textarea at bounding box center [395, 294] width 184 height 36
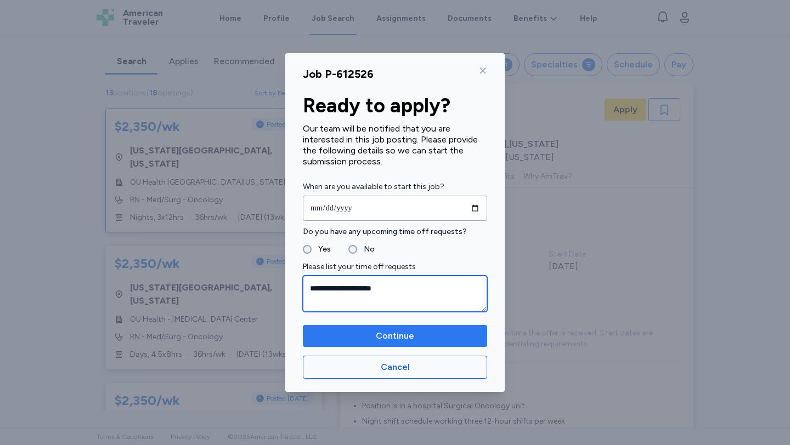
type textarea "**********"
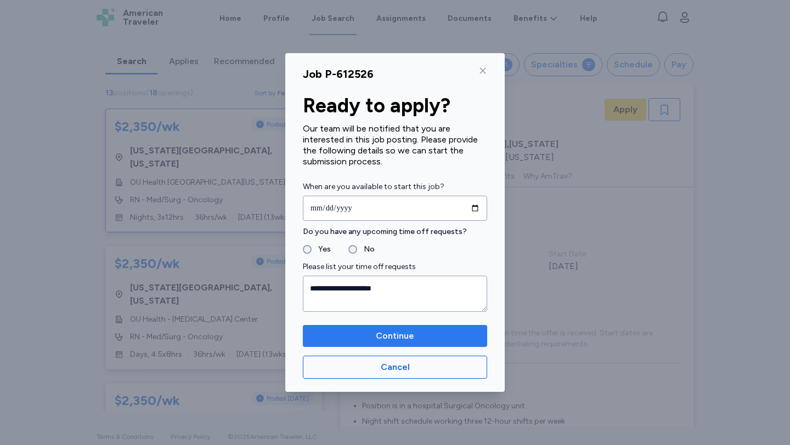
click at [396, 338] on span "Continue" at bounding box center [395, 336] width 38 height 13
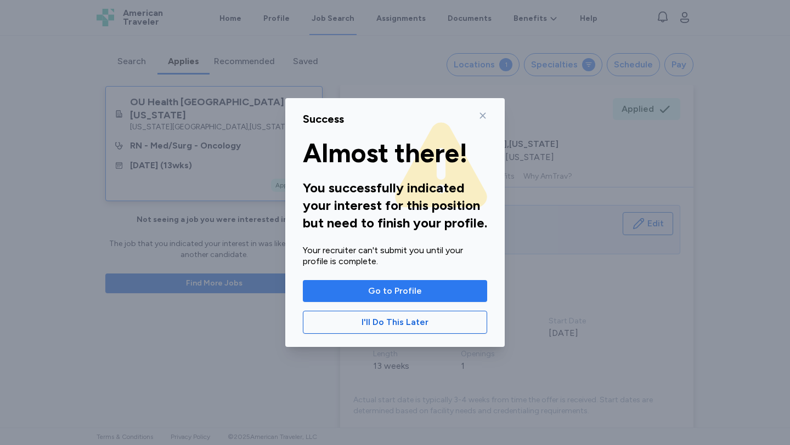
click at [372, 293] on span "Go to Profile" at bounding box center [395, 291] width 54 height 13
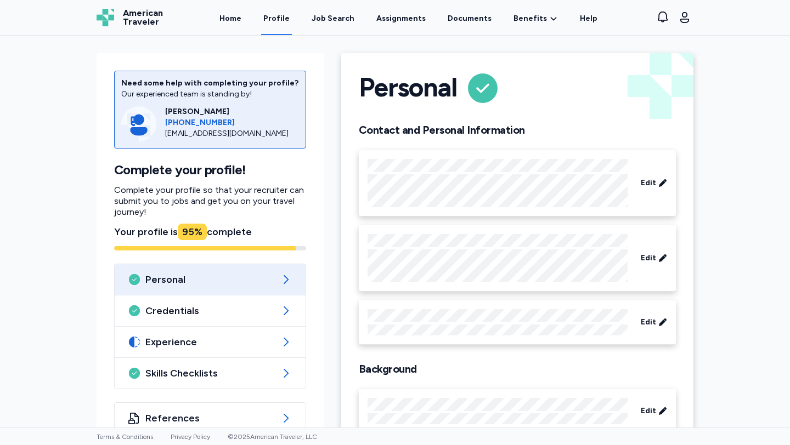
scroll to position [32, 0]
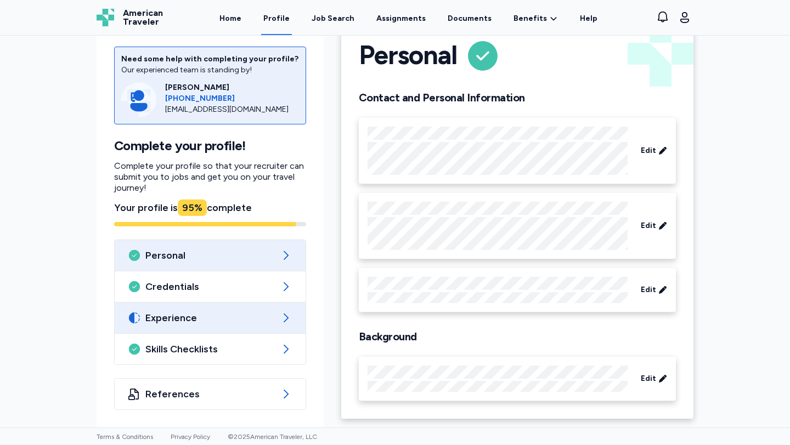
click at [182, 319] on span "Experience" at bounding box center [209, 318] width 129 height 13
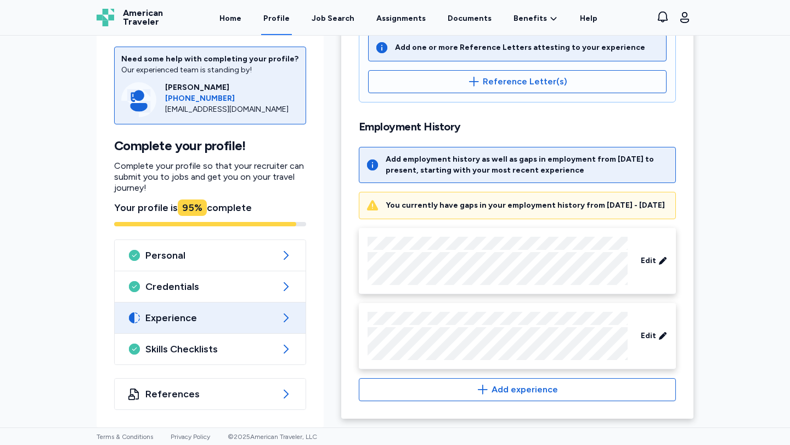
scroll to position [347, 0]
